Goal: Task Accomplishment & Management: Use online tool/utility

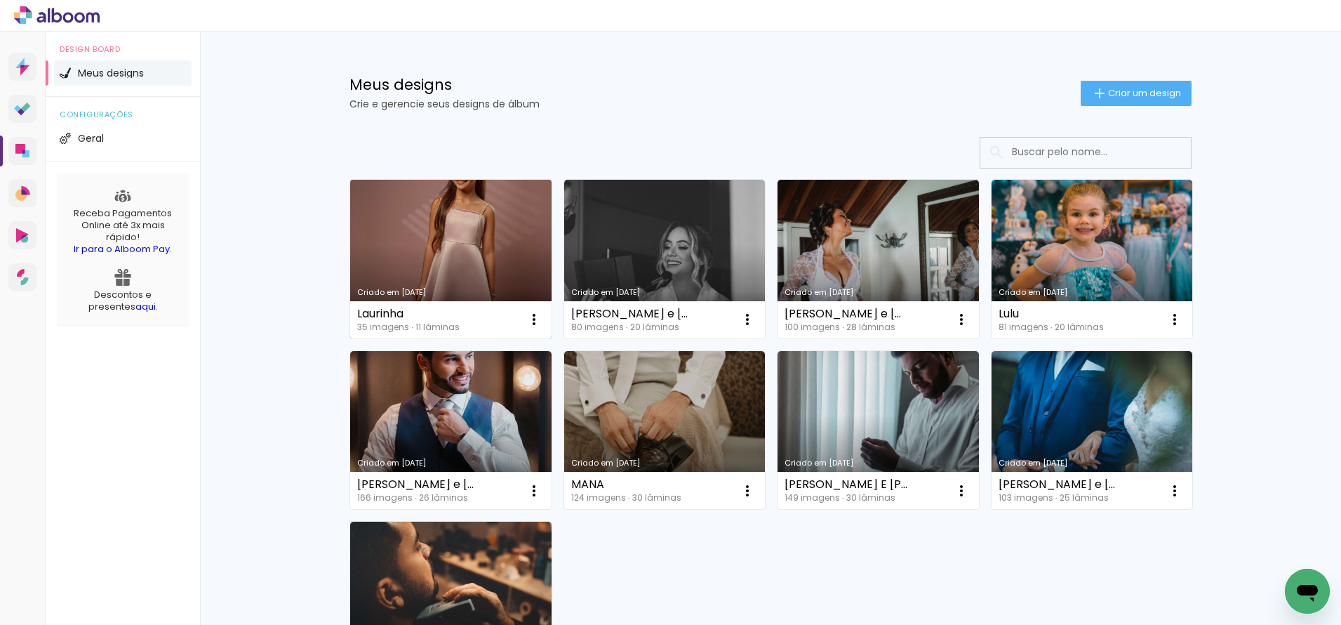
click at [478, 244] on link "Criado em 08/07/25" at bounding box center [450, 259] width 201 height 159
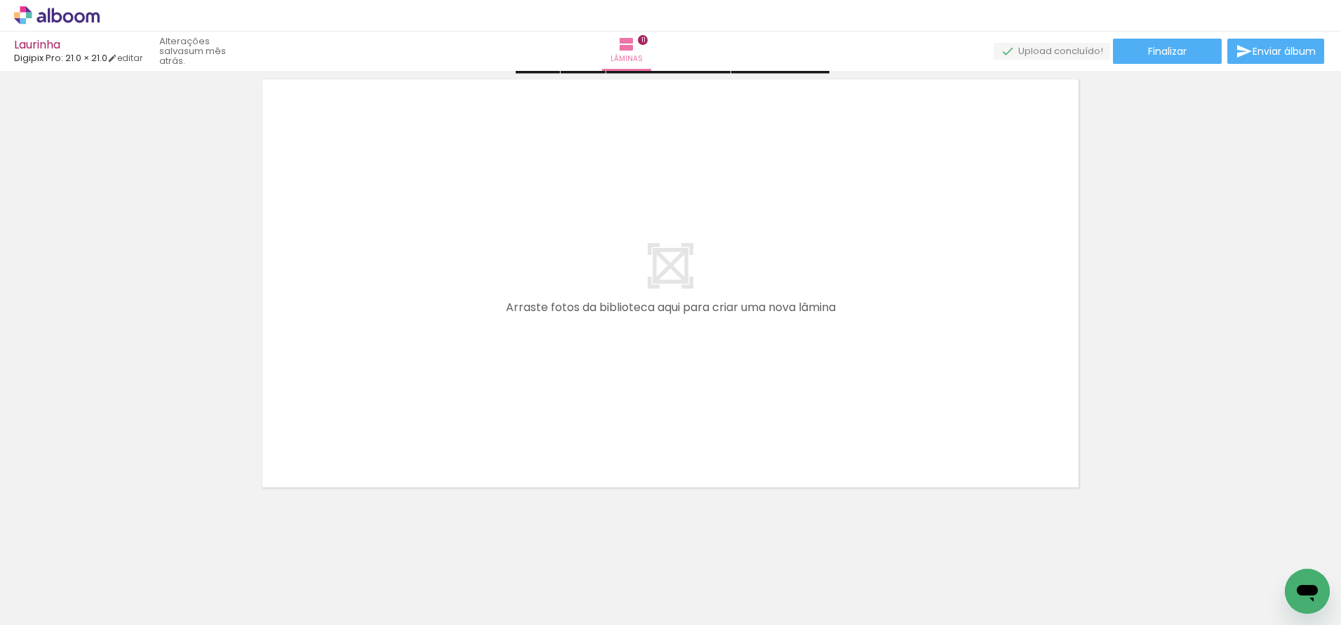
scroll to position [5055, 0]
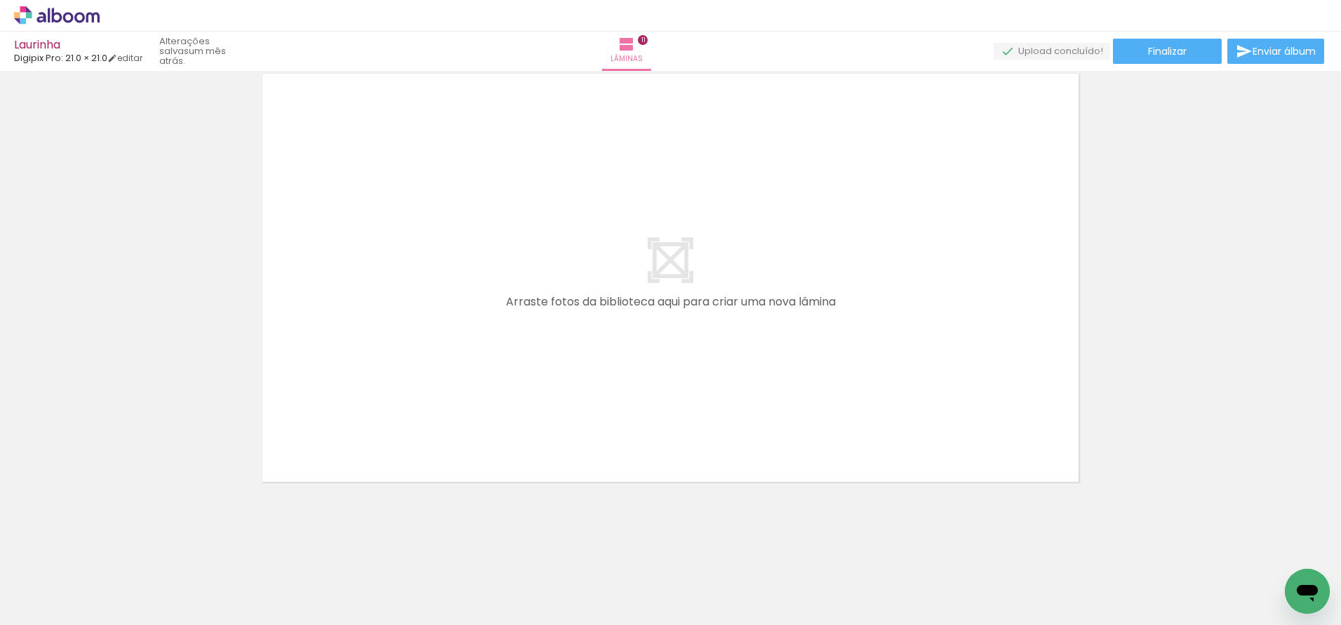
drag, startPoint x: 781, startPoint y: 596, endPoint x: 759, endPoint y: 390, distance: 207.6
click at [759, 390] on quentale-workspace at bounding box center [670, 312] width 1341 height 625
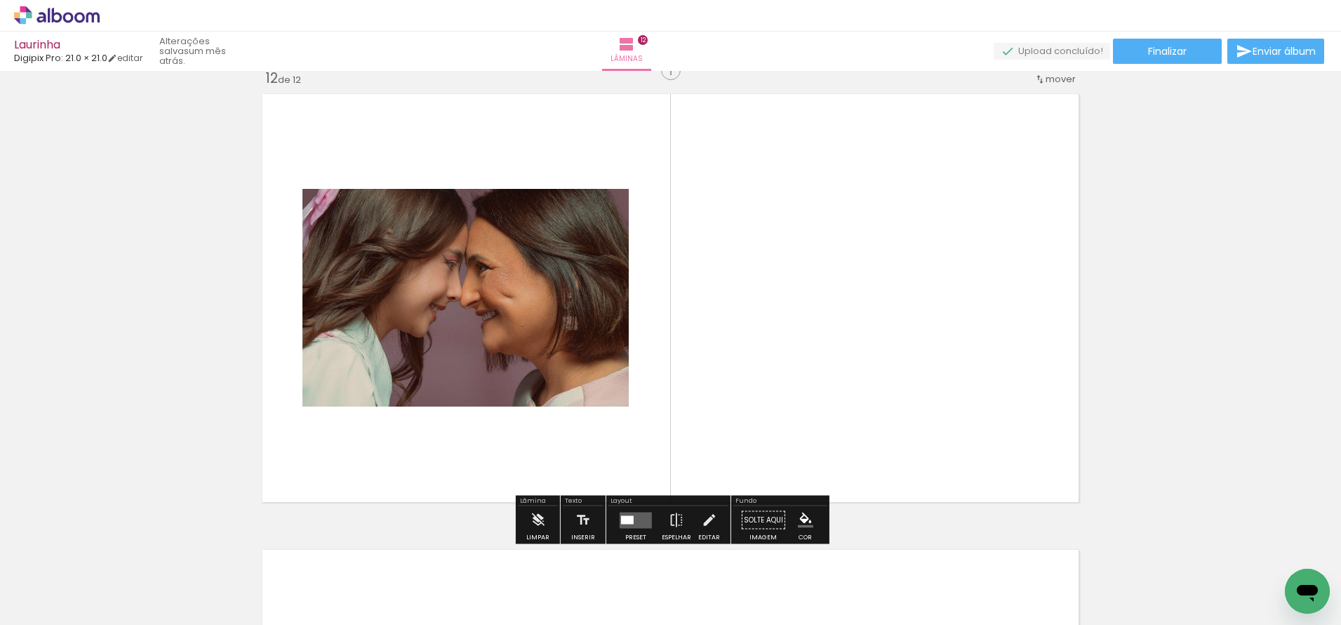
scroll to position [5029, 0]
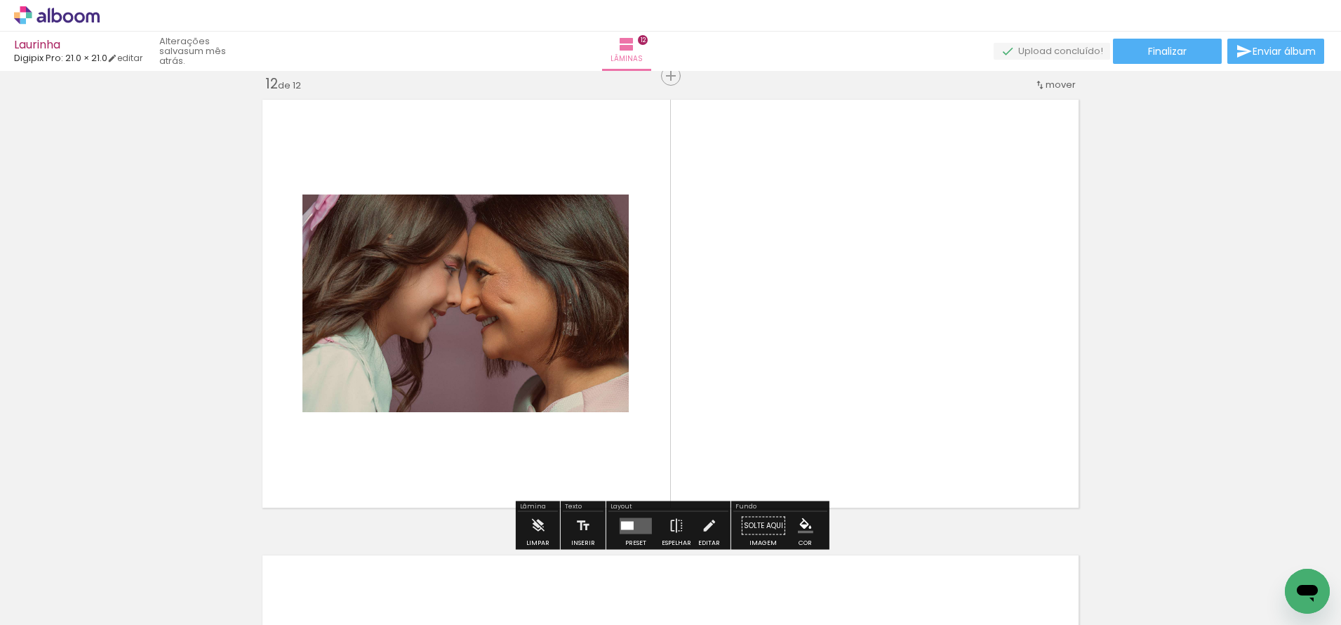
drag, startPoint x: 926, startPoint y: 583, endPoint x: 834, endPoint y: 322, distance: 276.8
click at [834, 322] on quentale-workspace at bounding box center [670, 312] width 1341 height 625
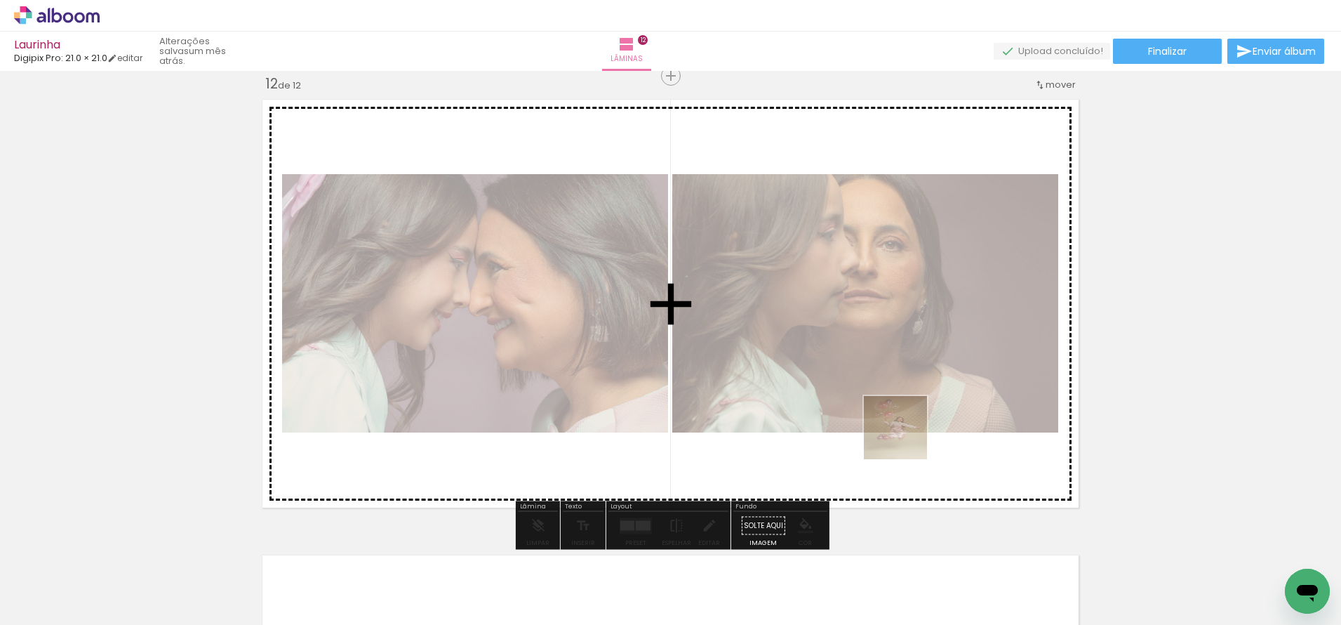
drag, startPoint x: 1253, startPoint y: 591, endPoint x: 904, endPoint y: 435, distance: 382.1
click at [904, 435] on quentale-workspace at bounding box center [670, 312] width 1341 height 625
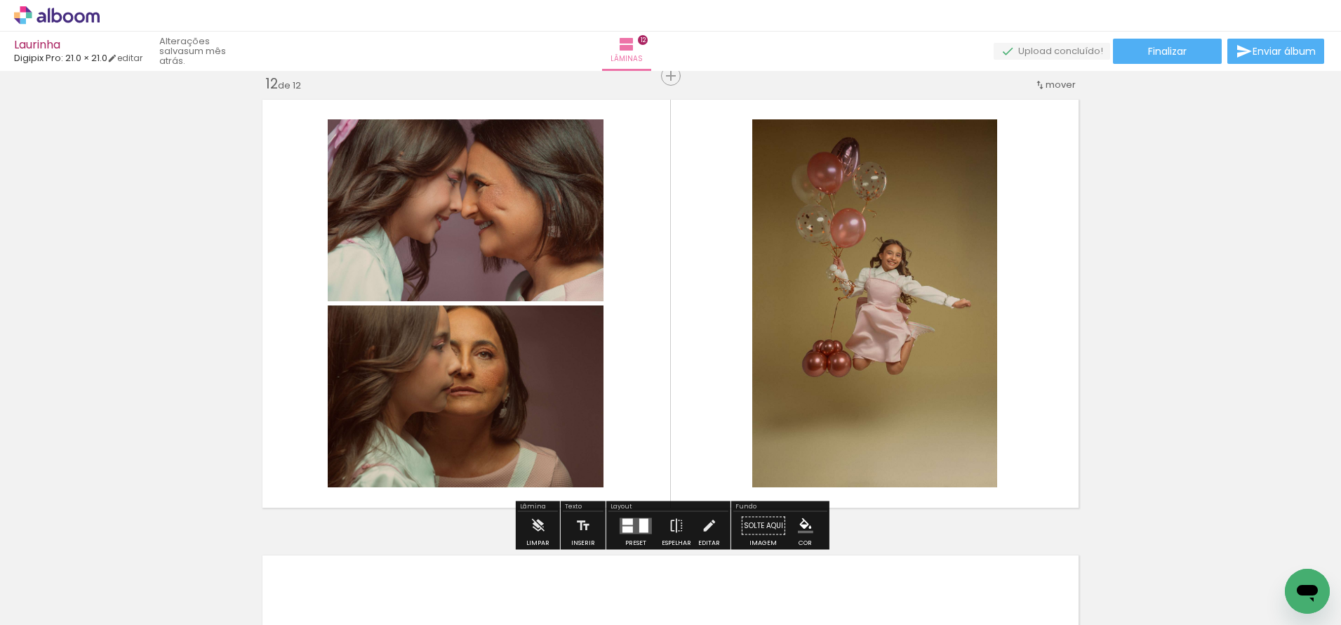
scroll to position [0, 784]
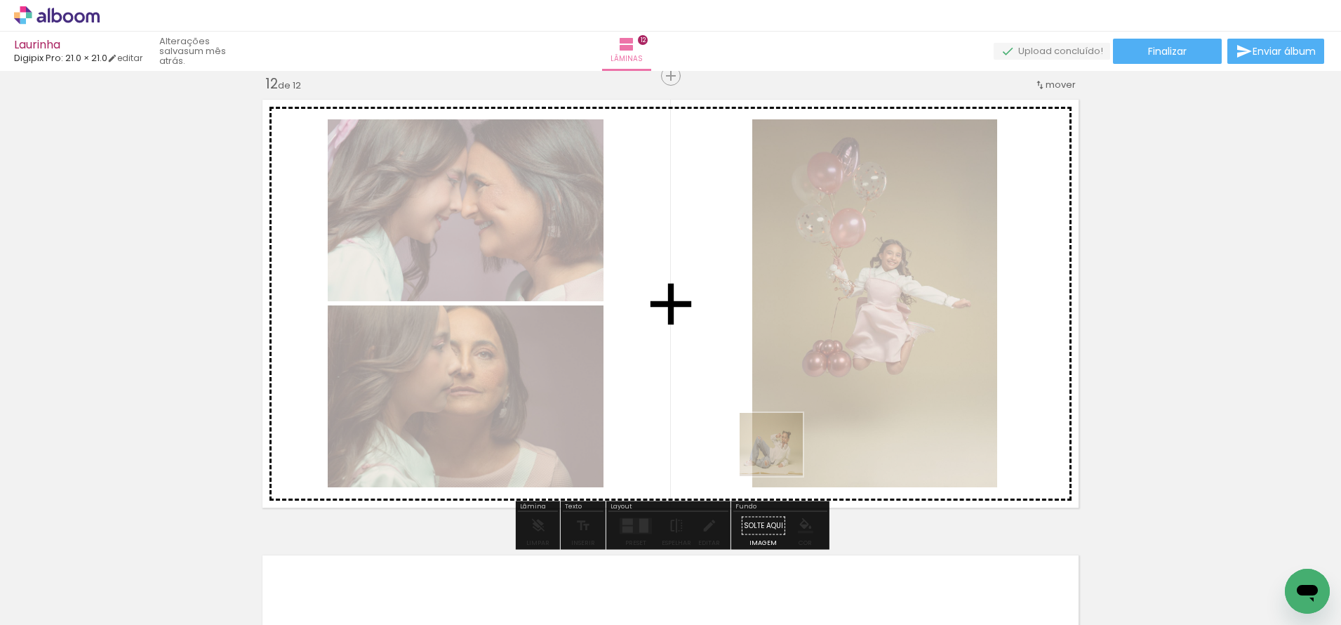
drag, startPoint x: 783, startPoint y: 592, endPoint x: 782, endPoint y: 449, distance: 143.2
click at [782, 449] on quentale-workspace at bounding box center [670, 312] width 1341 height 625
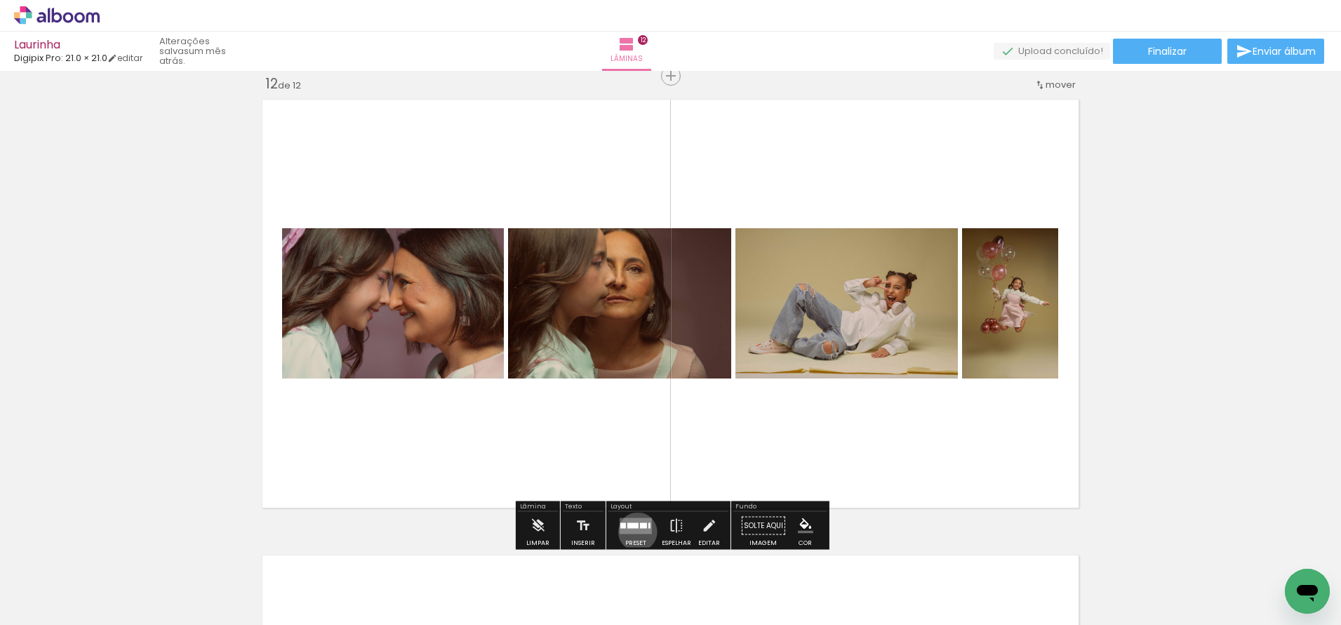
click at [635, 531] on quentale-layouter at bounding box center [636, 525] width 32 height 16
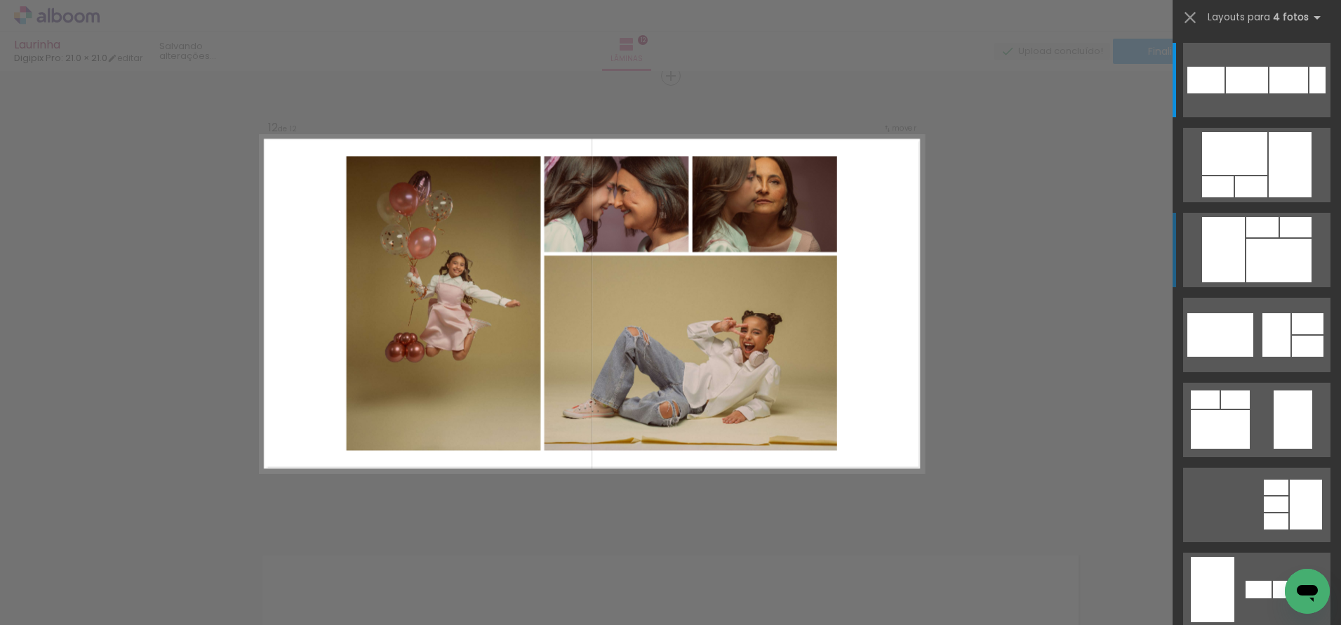
click at [1219, 93] on div at bounding box center [1206, 80] width 37 height 27
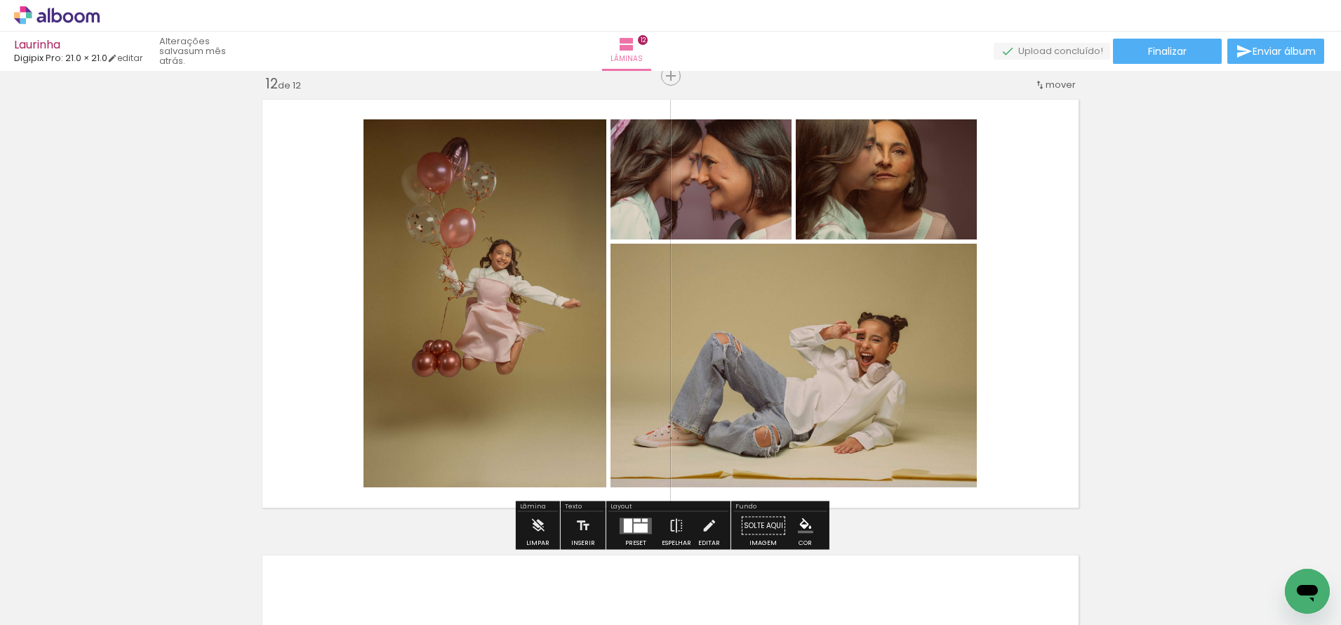
click at [634, 526] on div at bounding box center [641, 527] width 14 height 9
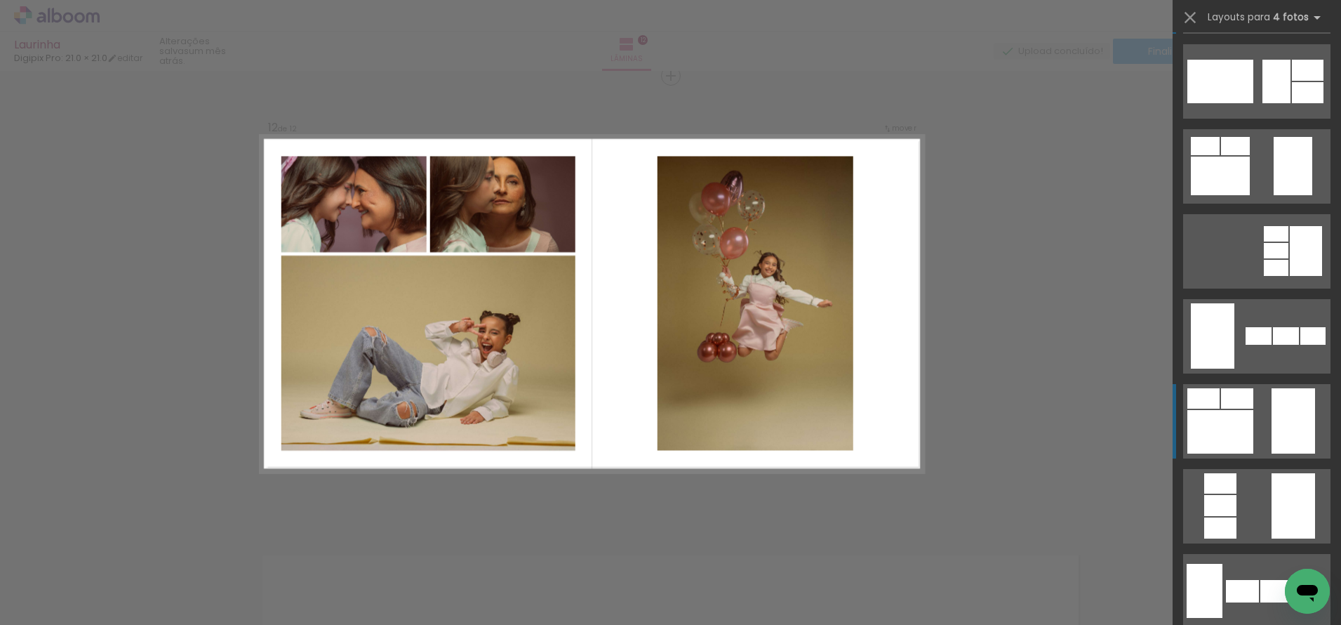
scroll to position [261, 0]
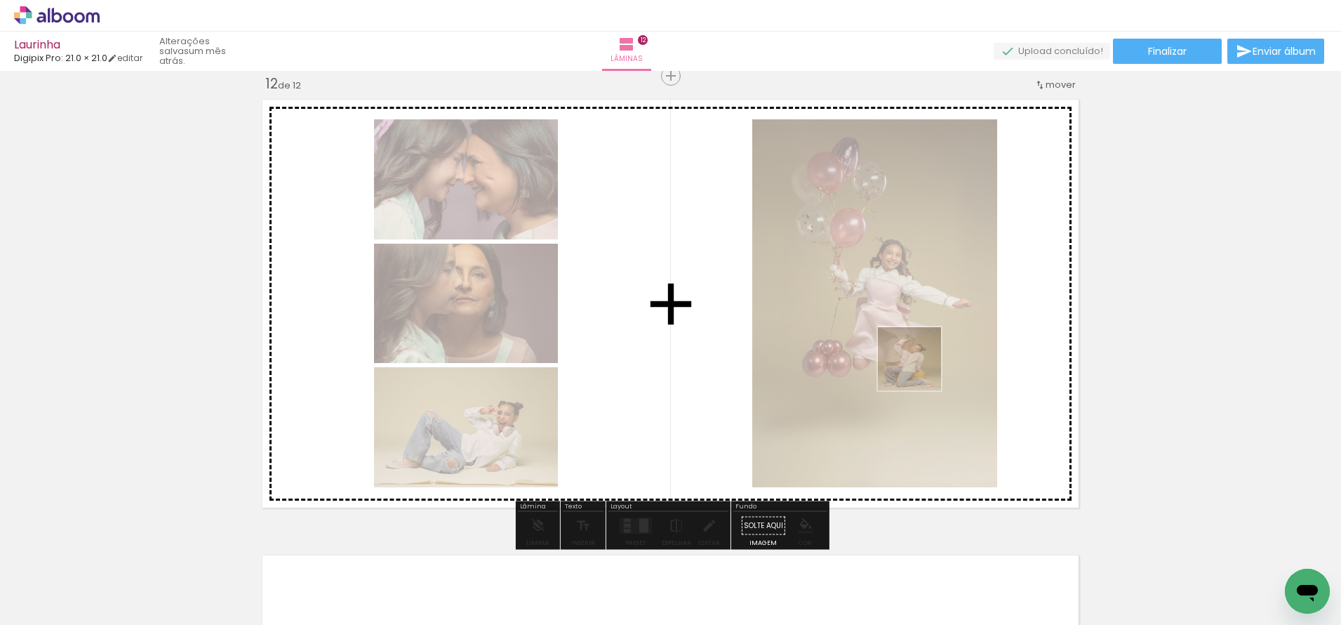
drag, startPoint x: 931, startPoint y: 595, endPoint x: 920, endPoint y: 370, distance: 224.9
click at [920, 370] on quentale-workspace at bounding box center [670, 312] width 1341 height 625
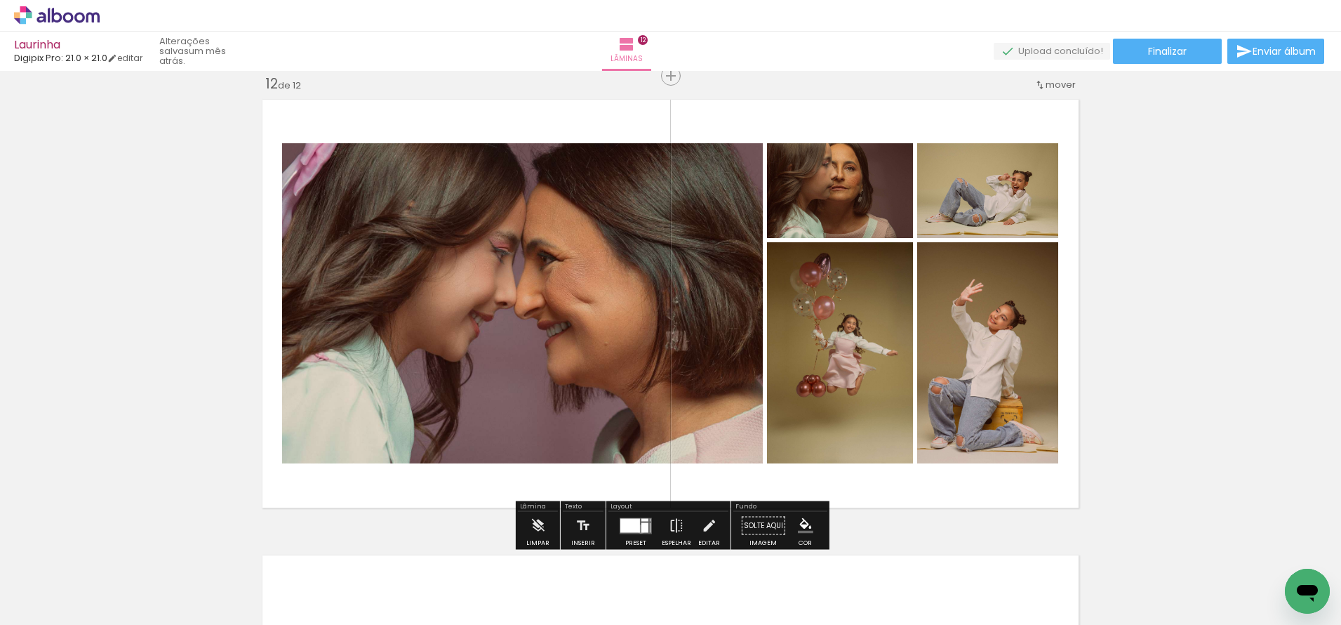
click at [642, 529] on div at bounding box center [645, 527] width 7 height 10
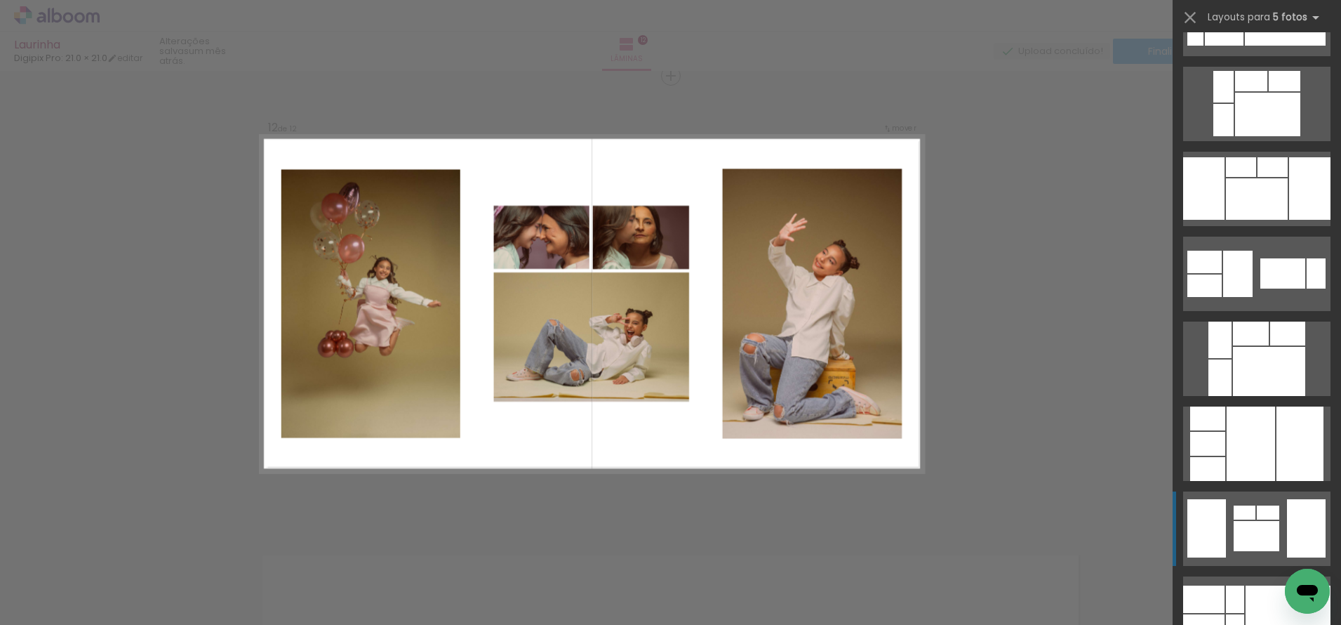
scroll to position [488, 0]
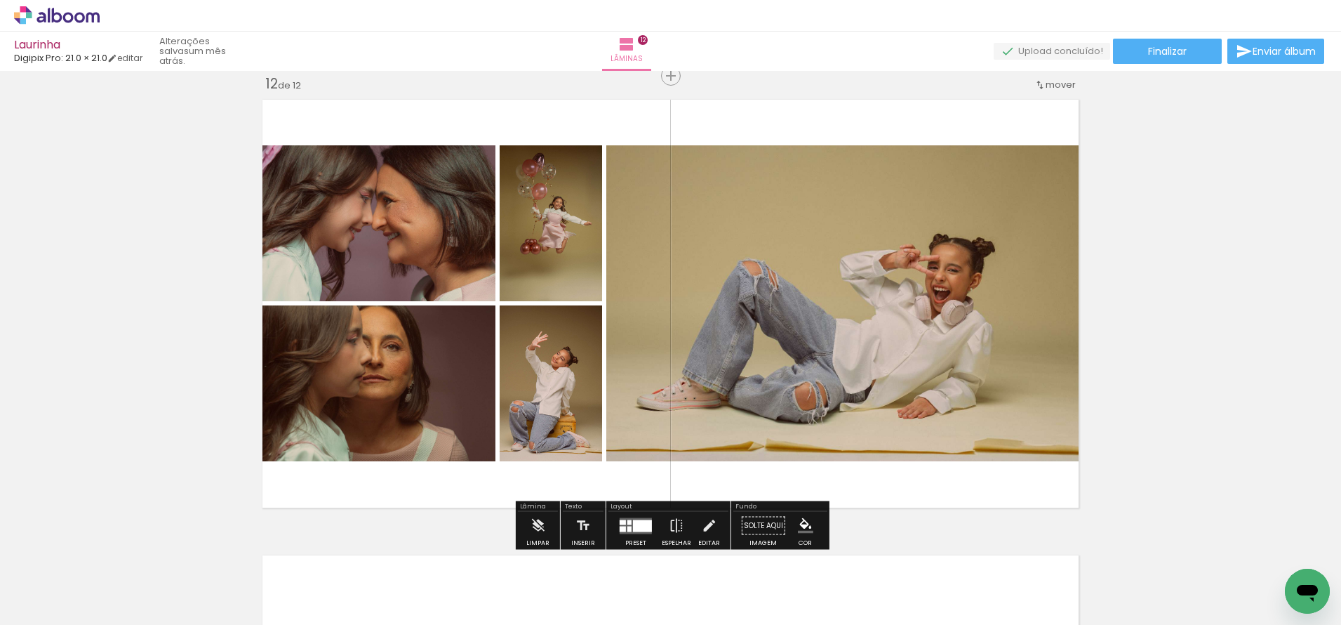
click at [1217, 578] on quentale-thumb at bounding box center [1243, 577] width 79 height 81
